Goal: Navigation & Orientation: Find specific page/section

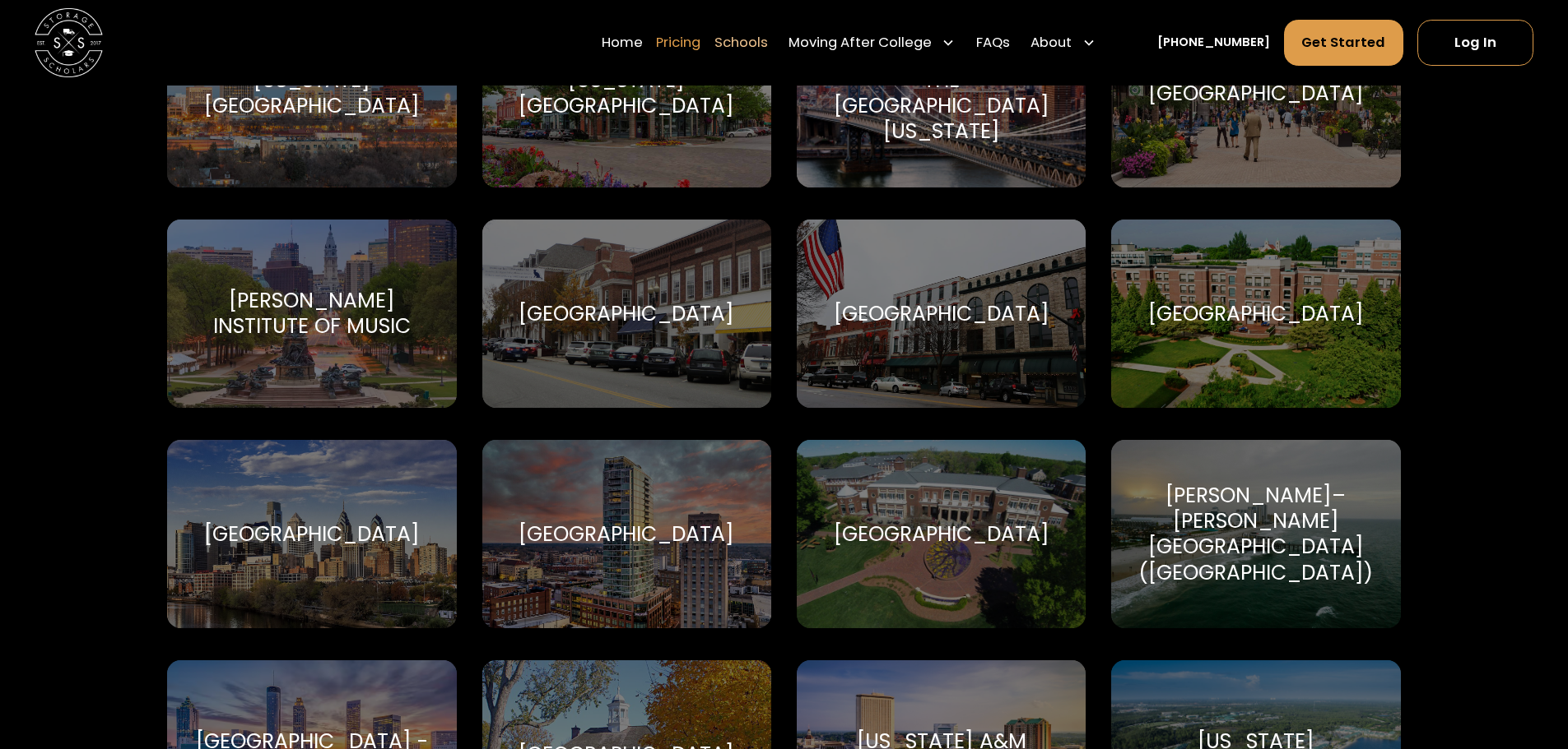
click at [680, 34] on link "Pricing" at bounding box center [678, 43] width 45 height 48
click at [643, 35] on link "Home" at bounding box center [622, 43] width 41 height 48
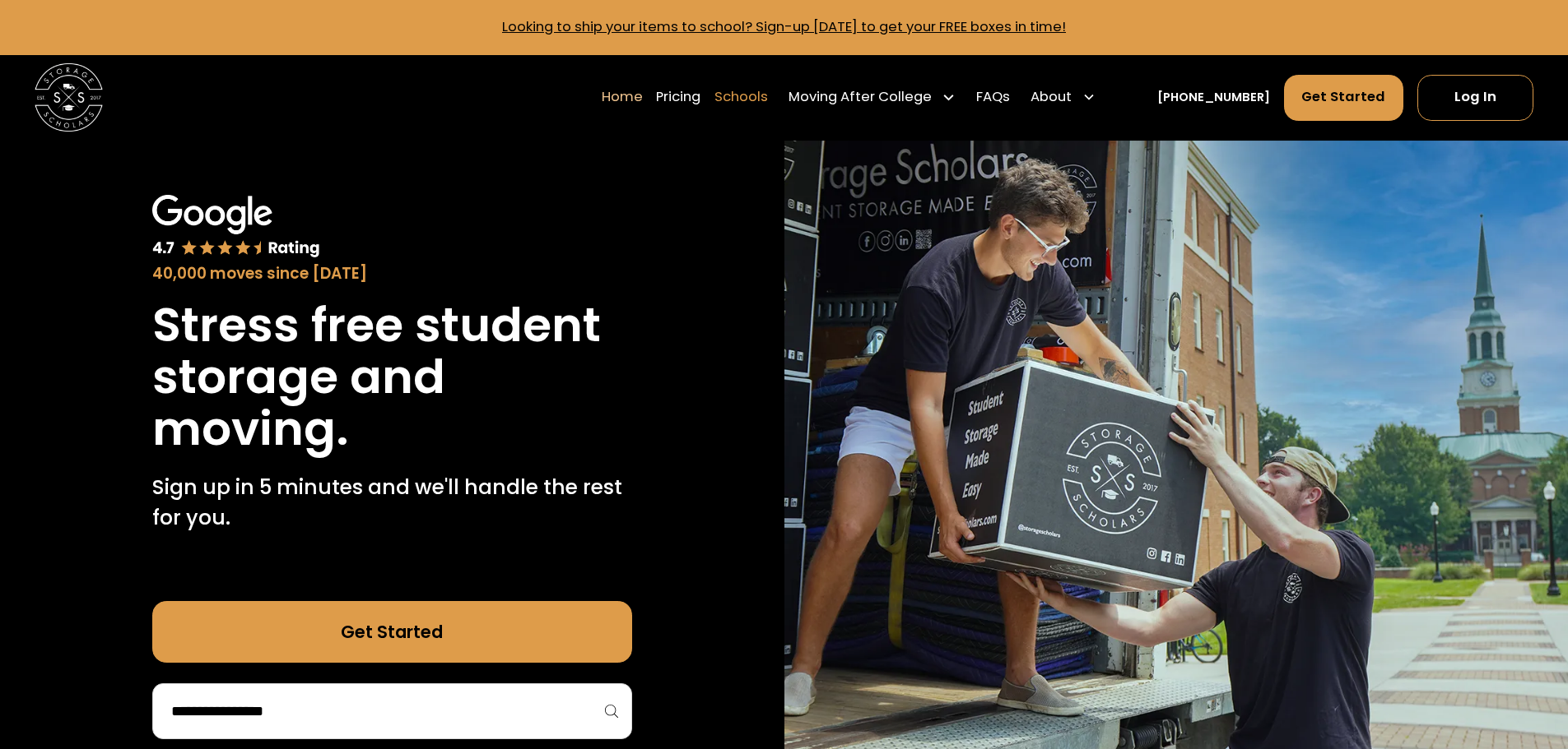
click at [761, 101] on link "Schools" at bounding box center [741, 97] width 53 height 48
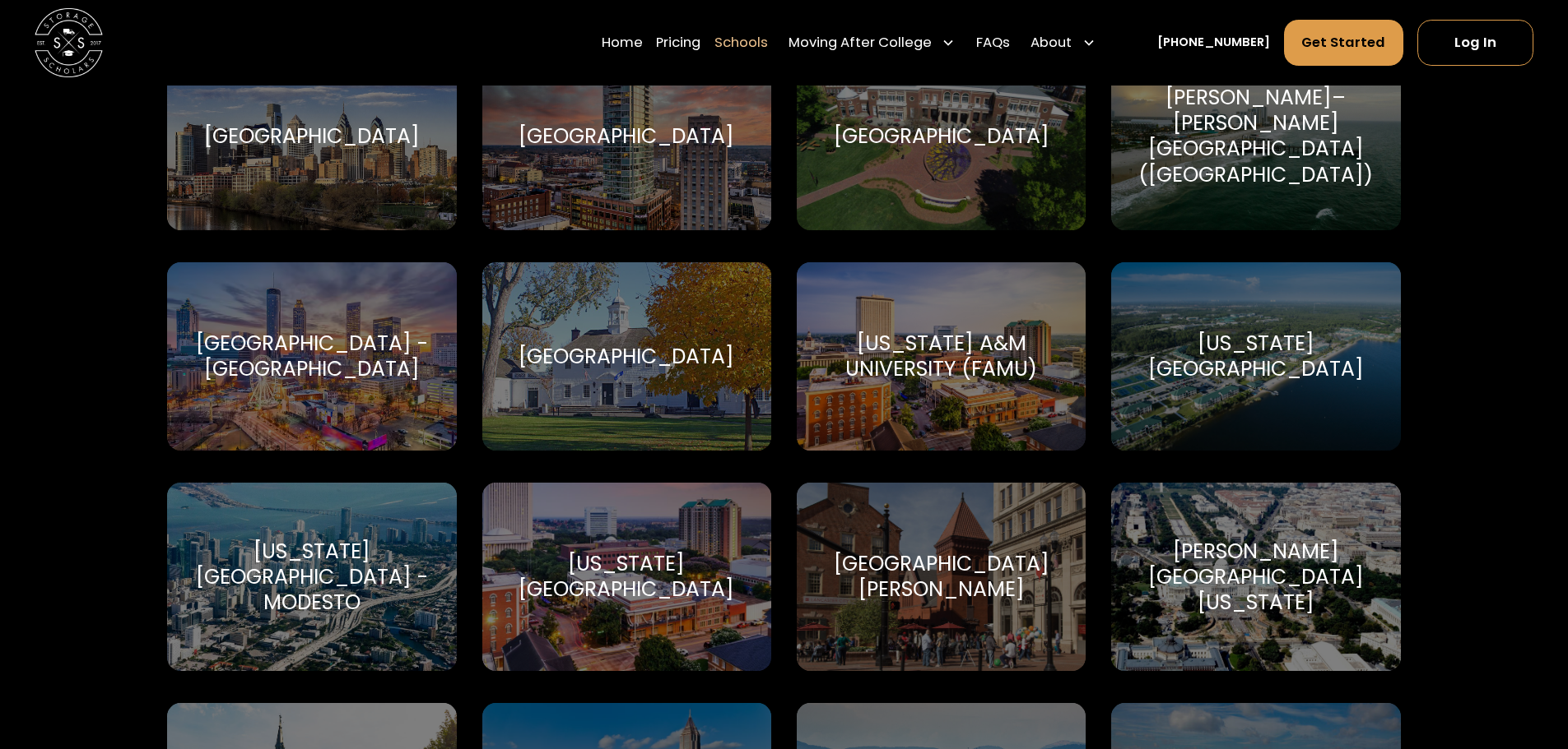
scroll to position [2808, 0]
